Goal: Download file/media

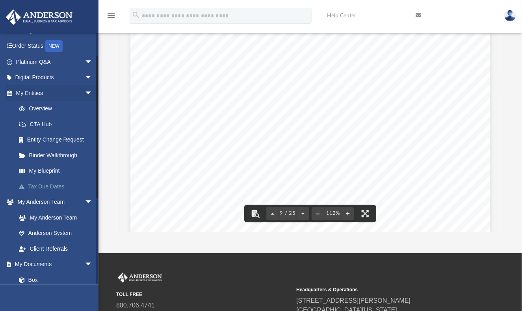
scroll to position [39, 0]
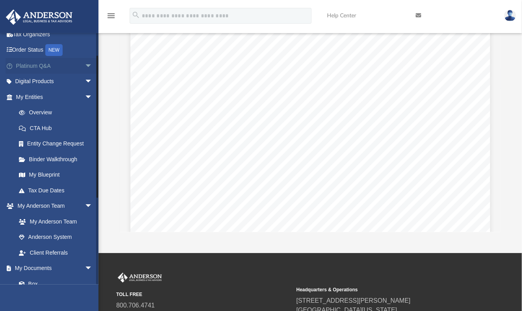
click at [37, 63] on link "Platinum Q&A arrow_drop_down" at bounding box center [55, 66] width 99 height 16
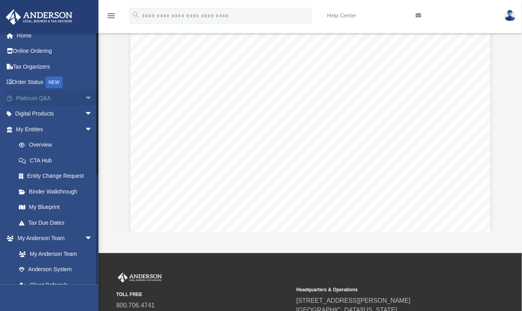
scroll to position [0, 0]
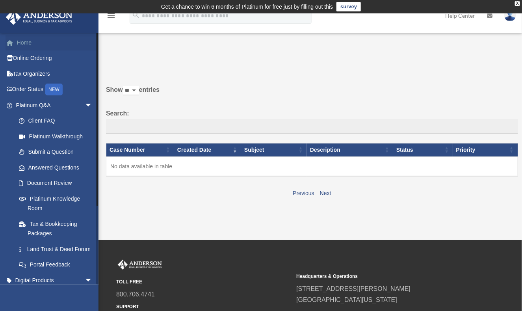
click at [25, 44] on link "Home" at bounding box center [55, 43] width 99 height 16
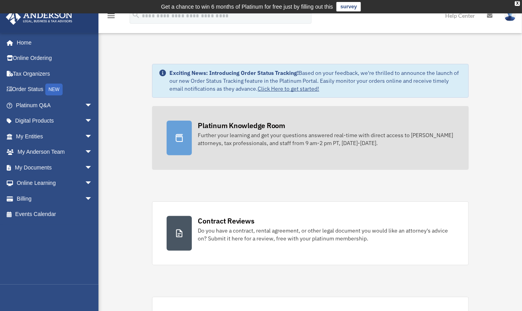
click at [253, 136] on div "Further your learning and get your questions answered real-time with direct acc…" at bounding box center [326, 139] width 256 height 16
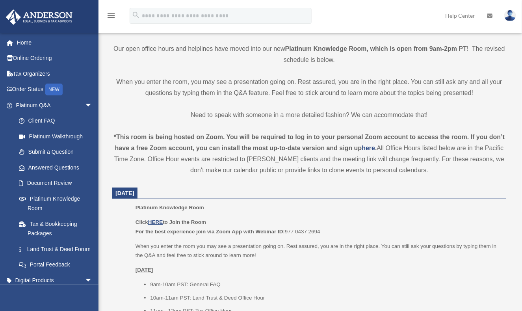
scroll to position [197, 0]
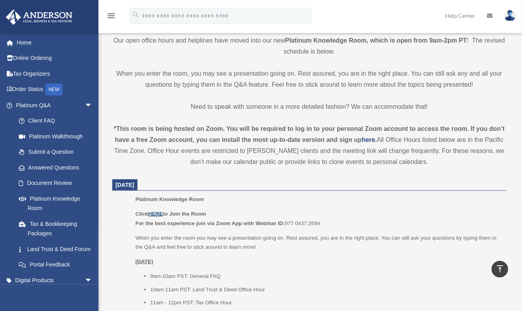
click at [159, 213] on u "HERE" at bounding box center [155, 214] width 15 height 6
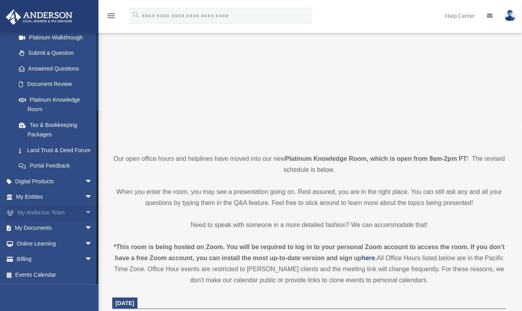
scroll to position [108, 0]
click at [48, 226] on link "My Documents arrow_drop_down" at bounding box center [55, 228] width 99 height 16
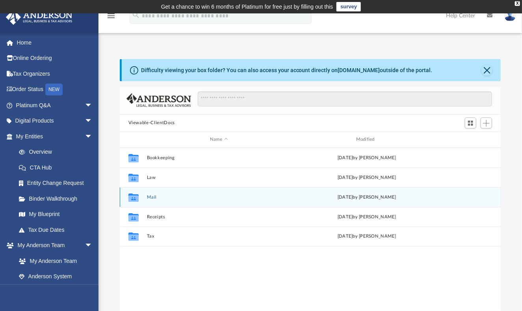
scroll to position [173, 376]
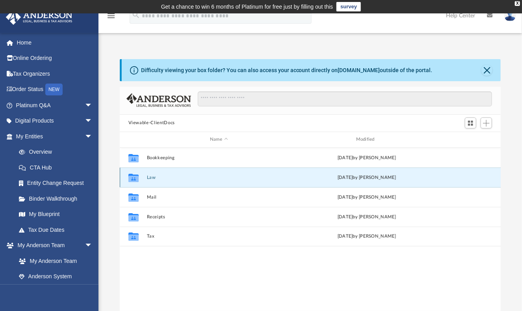
click at [149, 177] on button "Law" at bounding box center [219, 177] width 145 height 5
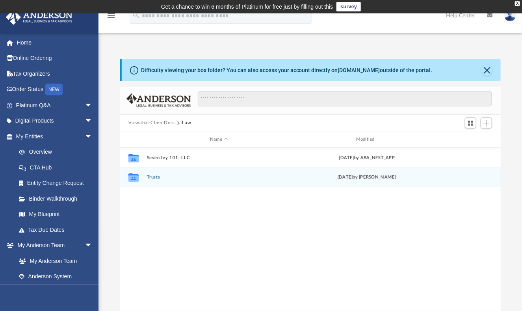
click at [153, 173] on div "Collaborated Folder Trusts [DATE] by [PERSON_NAME]" at bounding box center [311, 178] width 382 height 20
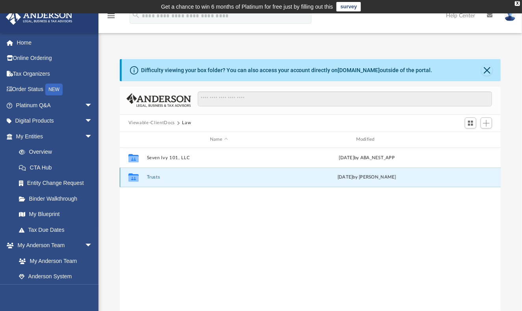
click at [155, 175] on button "Trusts" at bounding box center [219, 177] width 145 height 5
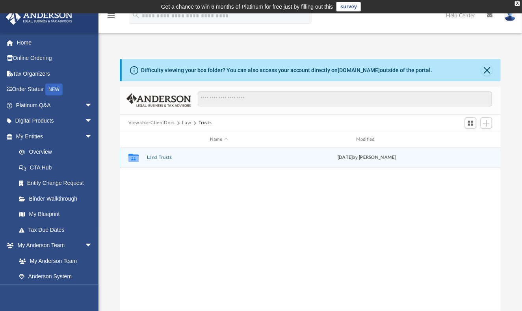
click at [159, 155] on button "Land Trusts" at bounding box center [219, 157] width 145 height 5
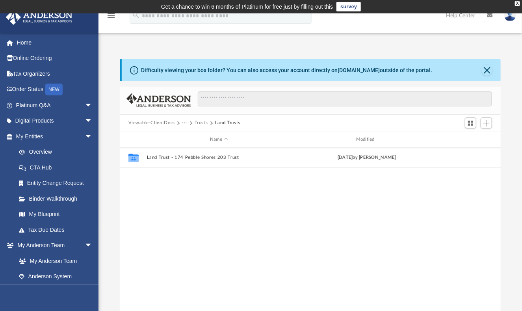
click at [174, 201] on div "Collaborated Folder Land Trust - 174 Pebble Shores 203 Trust [DATE] by [PERSON_…" at bounding box center [311, 229] width 382 height 163
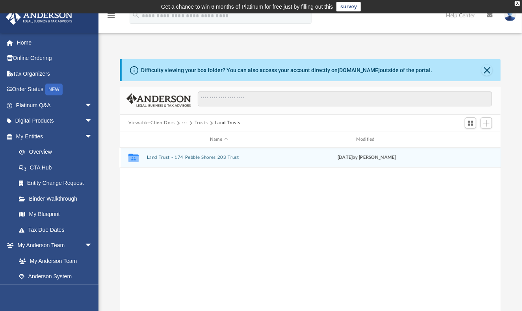
click at [155, 157] on button "Land Trust - 174 Pebble Shores 203 Trust" at bounding box center [219, 157] width 145 height 5
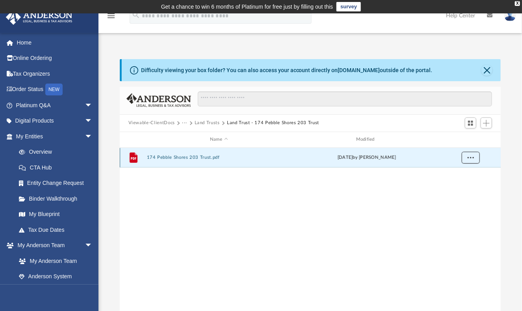
click at [469, 158] on span "More options" at bounding box center [471, 157] width 6 height 4
click at [468, 185] on li "Download" at bounding box center [464, 186] width 23 height 8
drag, startPoint x: 164, startPoint y: 244, endPoint x: 183, endPoint y: 215, distance: 35.0
click at [165, 243] on div "File 174 Pebble Shores 203 Trust.pdf [DATE] by [PERSON_NAME]" at bounding box center [311, 229] width 382 height 163
click at [214, 123] on button "Land Trusts" at bounding box center [207, 122] width 25 height 7
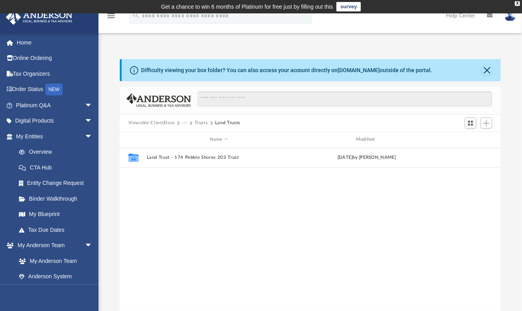
click at [203, 122] on button "Trusts" at bounding box center [201, 122] width 13 height 7
click at [188, 122] on button "Law" at bounding box center [186, 122] width 9 height 7
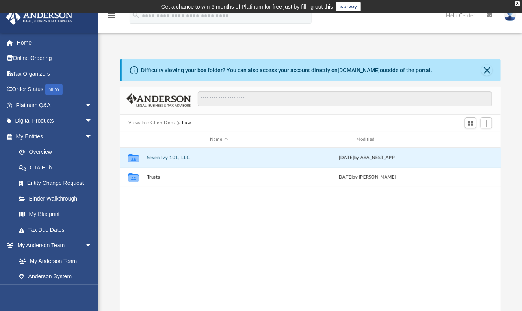
click at [171, 156] on button "Seven Ivy 101, LLC" at bounding box center [219, 157] width 145 height 5
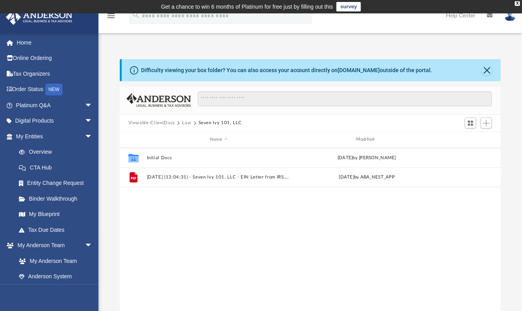
click at [182, 209] on div "Collaborated Folder Initial Docs [DATE] by [PERSON_NAME] File [DATE] (13:04:31)…" at bounding box center [311, 229] width 382 height 163
click at [207, 218] on div "Collaborated Folder Initial Docs [DATE] by [PERSON_NAME] File [DATE] (13:04:31)…" at bounding box center [311, 229] width 382 height 163
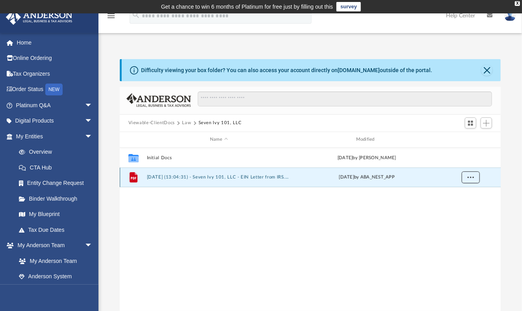
click at [469, 178] on span "More options" at bounding box center [471, 177] width 6 height 4
click at [467, 207] on li "Download" at bounding box center [464, 205] width 23 height 8
click at [158, 259] on div "Collaborated Folder Initial Docs [DATE] by [PERSON_NAME] File [DATE] (13:04:31)…" at bounding box center [311, 229] width 382 height 163
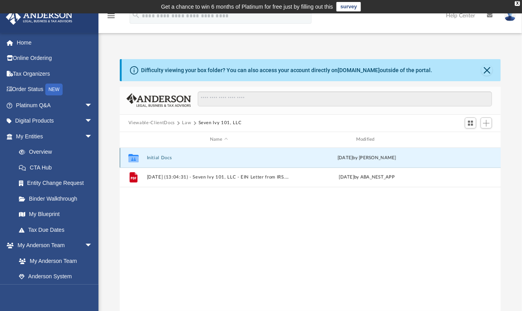
click at [155, 155] on button "Initial Docs" at bounding box center [219, 157] width 145 height 5
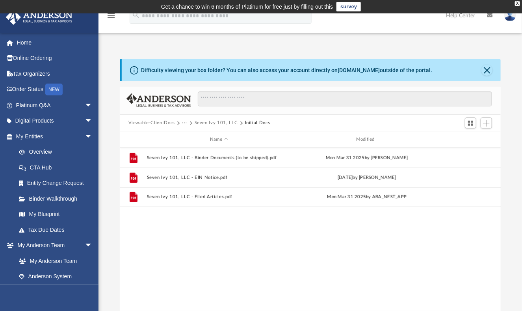
click at [203, 122] on button "Seven Ivy 101, LLC" at bounding box center [216, 122] width 43 height 7
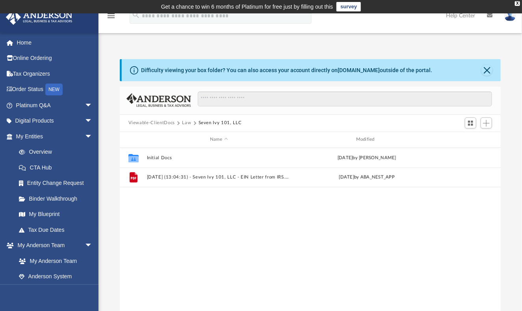
click at [185, 122] on button "Law" at bounding box center [186, 122] width 9 height 7
click at [169, 122] on button "Viewable-ClientDocs" at bounding box center [152, 122] width 47 height 7
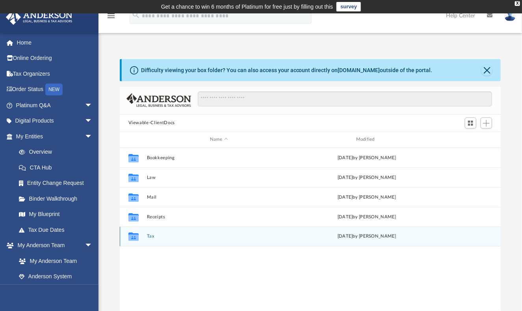
click at [150, 236] on button "Tax" at bounding box center [219, 236] width 145 height 5
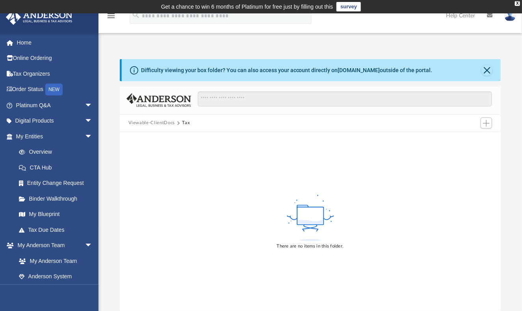
click at [160, 121] on button "Viewable-ClientDocs" at bounding box center [152, 122] width 47 height 7
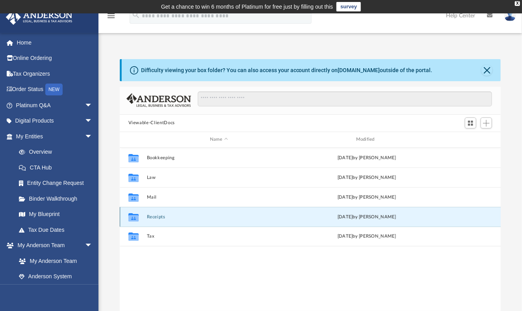
click at [154, 215] on button "Receipts" at bounding box center [219, 216] width 145 height 5
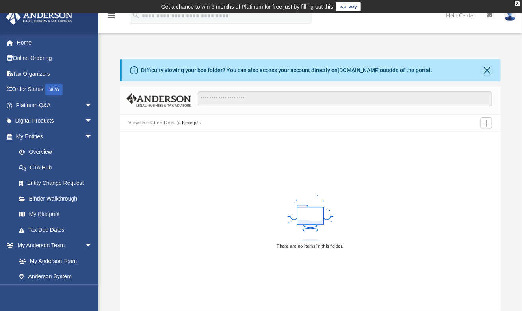
click at [158, 124] on button "Viewable-ClientDocs" at bounding box center [152, 122] width 47 height 7
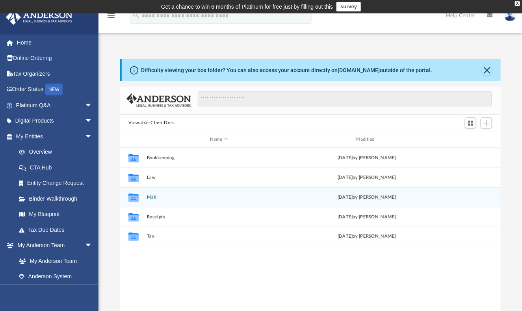
click at [151, 195] on button "Mail" at bounding box center [219, 196] width 145 height 5
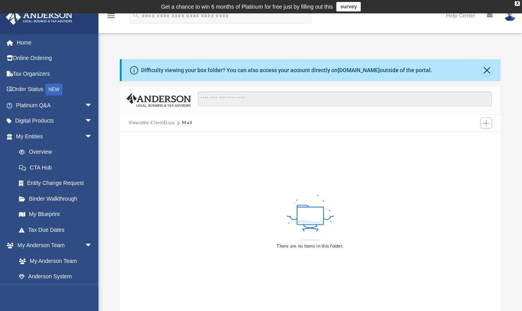
click at [154, 122] on button "Viewable-ClientDocs" at bounding box center [152, 122] width 47 height 7
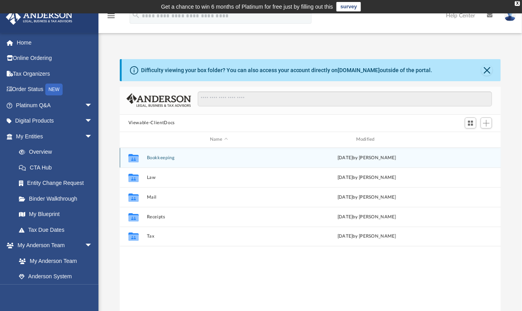
click at [157, 156] on button "Bookkeeping" at bounding box center [219, 157] width 145 height 5
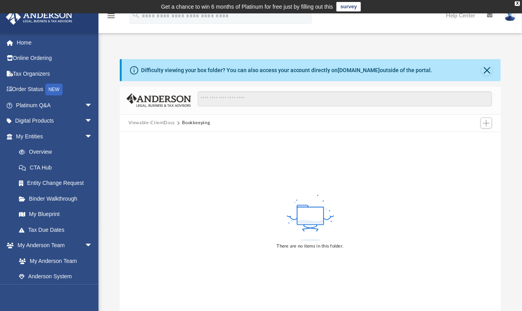
click at [158, 123] on button "Viewable-ClientDocs" at bounding box center [152, 122] width 47 height 7
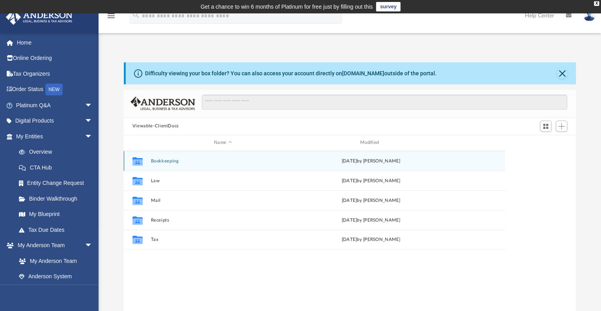
scroll to position [173, 446]
